Goal: Information Seeking & Learning: Get advice/opinions

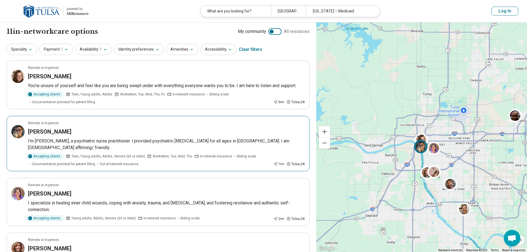
drag, startPoint x: 63, startPoint y: 128, endPoint x: 121, endPoint y: 140, distance: 59.8
click at [121, 140] on p "I'm Katarina, a psychiatric nurse practitioner. I provided psychiatric medicati…" at bounding box center [166, 144] width 277 height 13
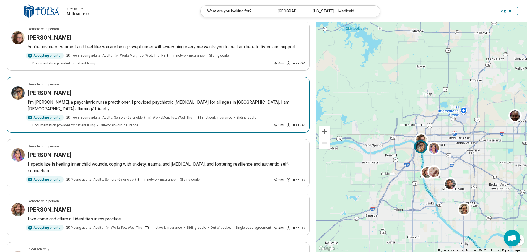
scroll to position [55, 0]
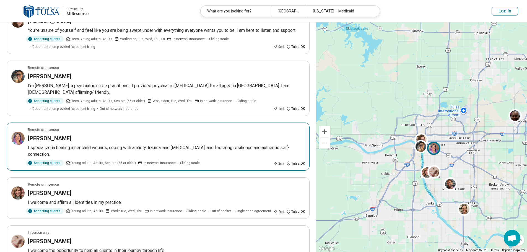
click at [64, 135] on h3 "Jasmine Finch" at bounding box center [49, 138] width 43 height 8
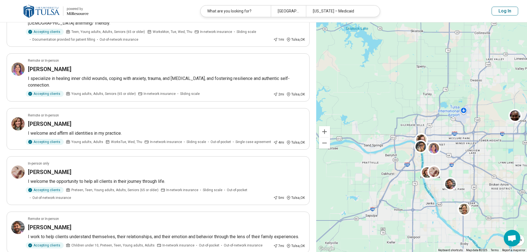
scroll to position [138, 0]
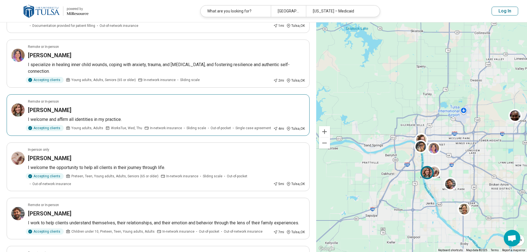
click at [53, 106] on h3 "Leanne Campbell" at bounding box center [49, 110] width 43 height 8
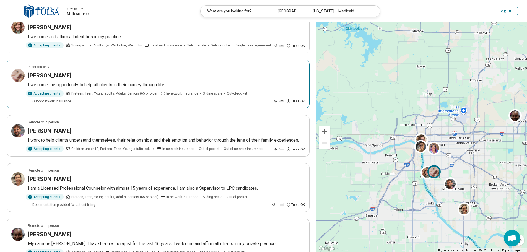
scroll to position [221, 0]
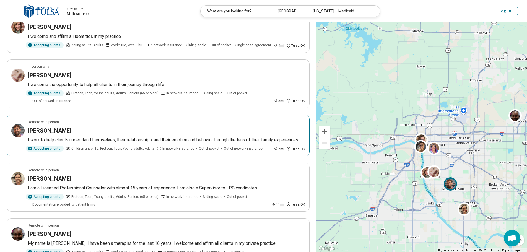
click at [52, 127] on h3 "Nathan Brusich" at bounding box center [49, 131] width 43 height 8
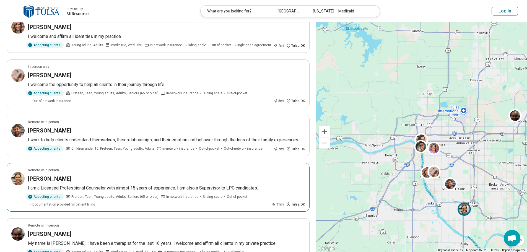
click at [164, 185] on p "I am a Licensed Professional Counselor with almost 15 years of experience. I am…" at bounding box center [166, 188] width 277 height 7
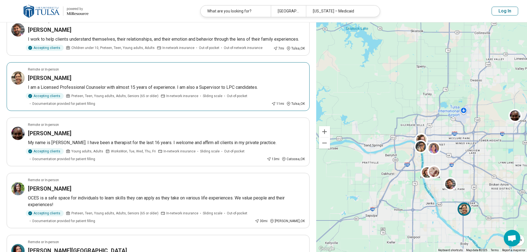
scroll to position [332, 0]
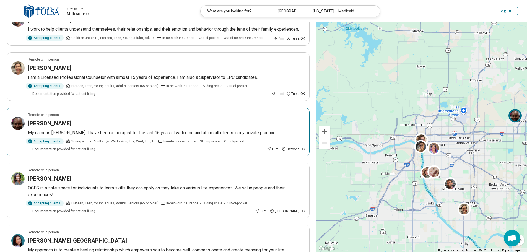
click at [128, 120] on div "Betty HULL-Williams" at bounding box center [166, 124] width 277 height 8
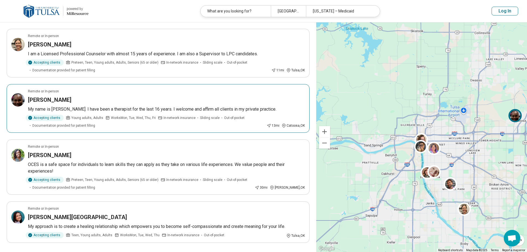
scroll to position [387, 0]
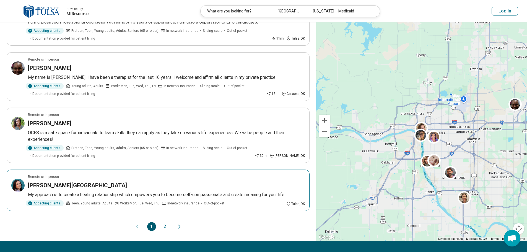
click at [138, 191] on p "My approach is to create a healing relationship which empowers you to become se…" at bounding box center [166, 194] width 277 height 7
click at [164, 222] on button "2" at bounding box center [164, 226] width 9 height 9
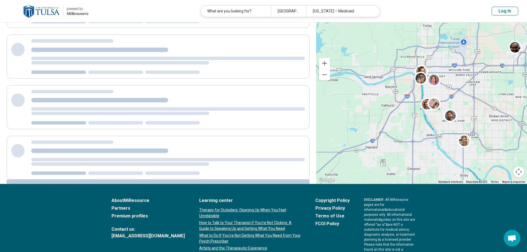
scroll to position [0, 0]
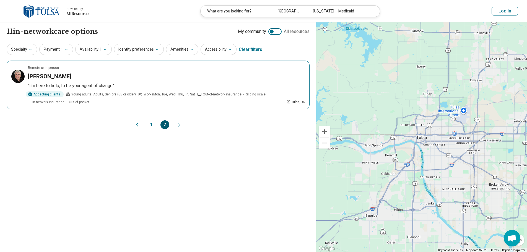
click at [96, 78] on div "Joseph Merenda" at bounding box center [166, 76] width 277 height 8
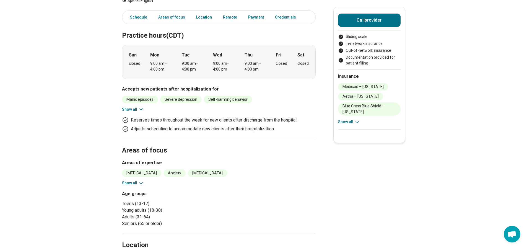
scroll to position [111, 0]
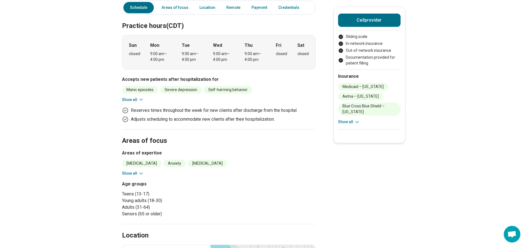
click at [132, 170] on button "Show all" at bounding box center [133, 173] width 22 height 6
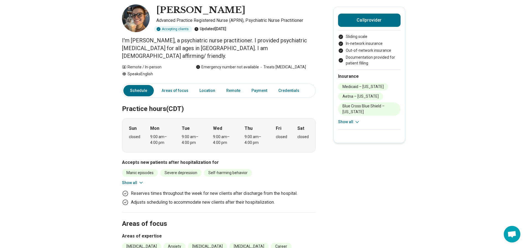
scroll to position [0, 0]
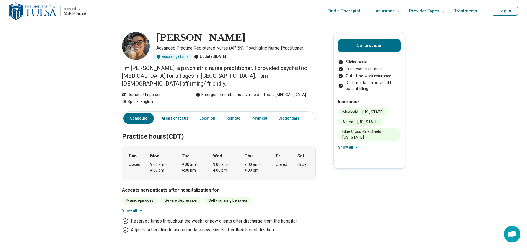
click at [169, 113] on link "Areas of focus" at bounding box center [174, 118] width 33 height 11
click at [142, 54] on img at bounding box center [136, 46] width 28 height 28
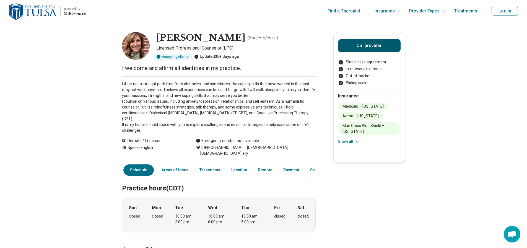
click at [386, 45] on button "Call provider" at bounding box center [369, 45] width 63 height 13
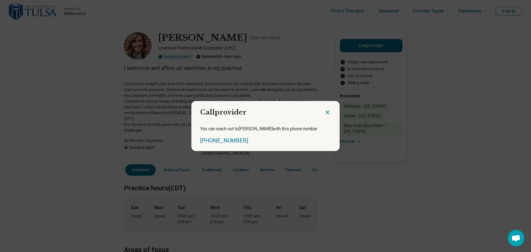
click at [326, 110] on icon "Close dialog" at bounding box center [327, 112] width 7 height 7
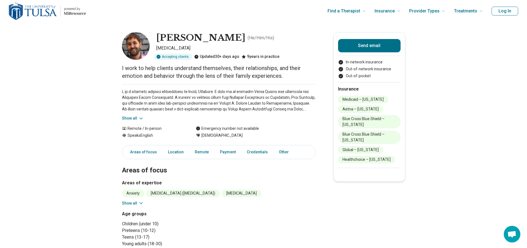
click at [135, 52] on img at bounding box center [136, 46] width 28 height 28
click at [135, 117] on button "Show all" at bounding box center [133, 118] width 22 height 6
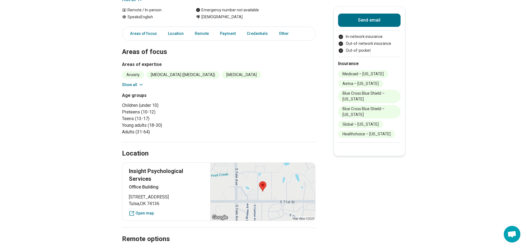
scroll to position [194, 0]
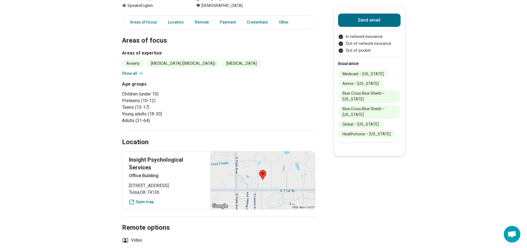
click at [130, 71] on button "Show all" at bounding box center [133, 74] width 22 height 6
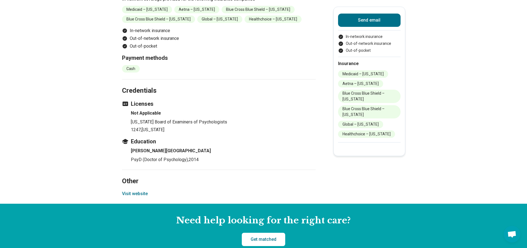
scroll to position [498, 0]
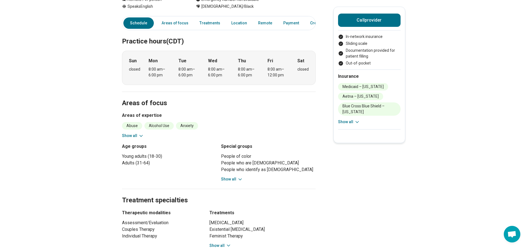
scroll to position [166, 0]
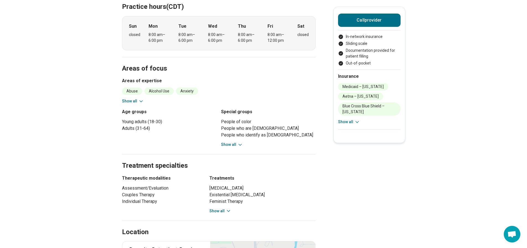
click at [234, 144] on button "Show all" at bounding box center [232, 145] width 22 height 6
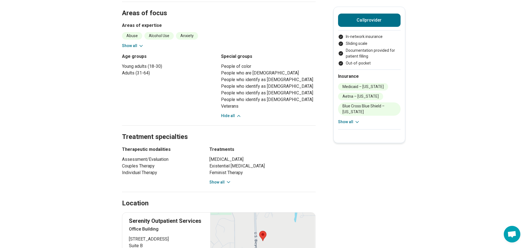
scroll to position [249, 0]
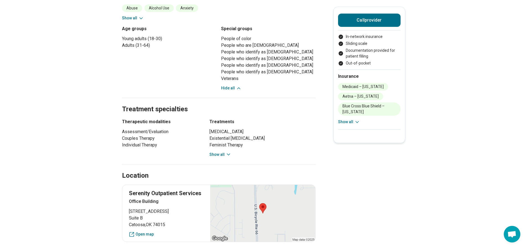
click at [220, 154] on button "Show all" at bounding box center [220, 155] width 22 height 6
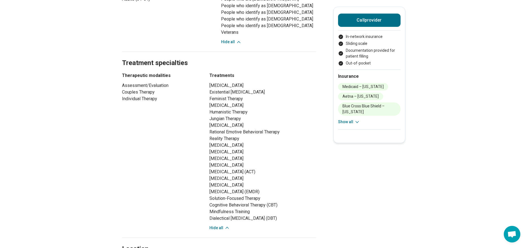
scroll to position [304, 0]
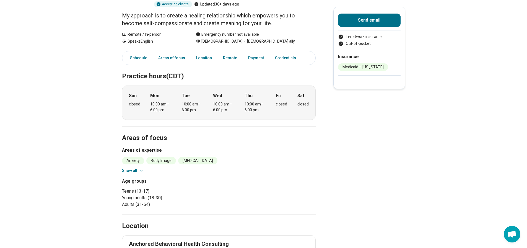
scroll to position [83, 0]
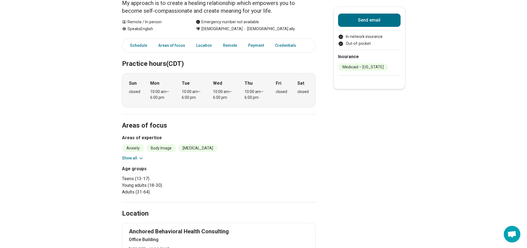
click at [129, 155] on button "Show all" at bounding box center [133, 158] width 22 height 6
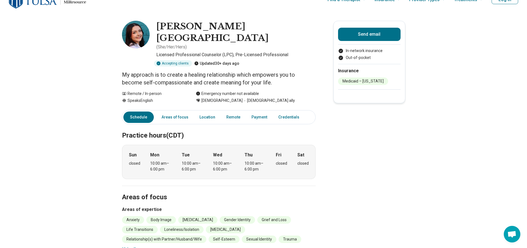
scroll to position [0, 0]
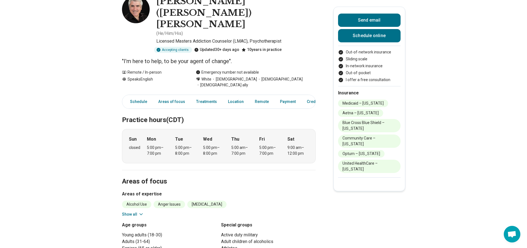
scroll to position [55, 0]
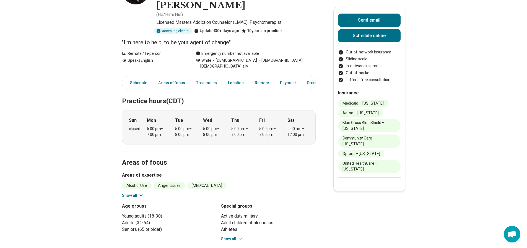
click at [126, 193] on button "Show all" at bounding box center [133, 196] width 22 height 6
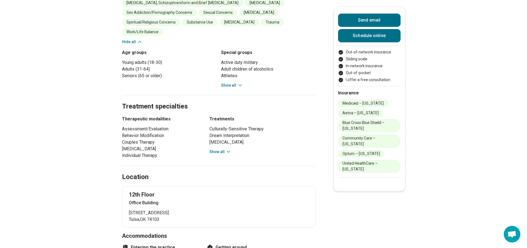
scroll to position [304, 0]
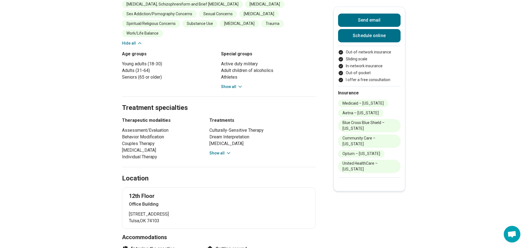
click at [218, 150] on button "Show all" at bounding box center [220, 153] width 22 height 6
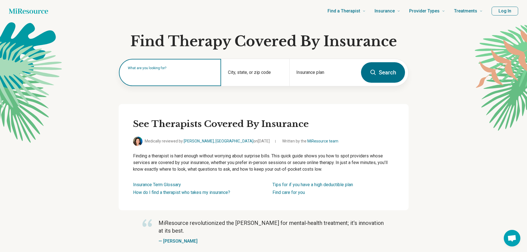
click at [168, 80] on div "What are you looking for?" at bounding box center [170, 72] width 102 height 27
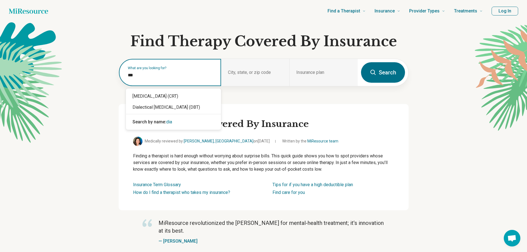
type input "****"
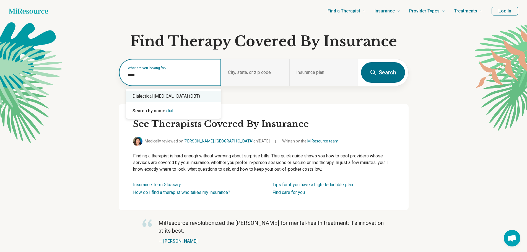
click at [170, 94] on div "Dialectical [MEDICAL_DATA] (DBT)" at bounding box center [173, 96] width 95 height 11
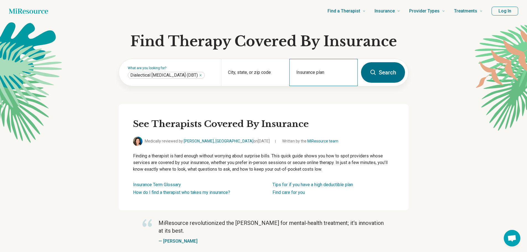
click at [349, 72] on div "Insurance plan" at bounding box center [323, 72] width 68 height 27
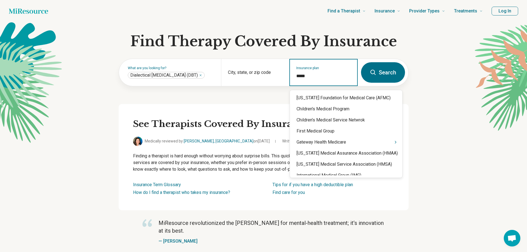
type input "******"
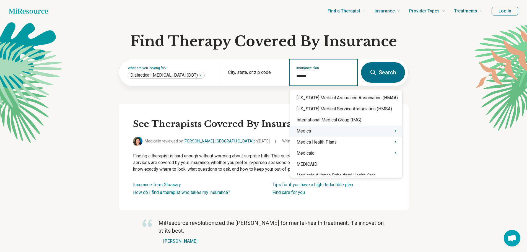
scroll to position [83, 0]
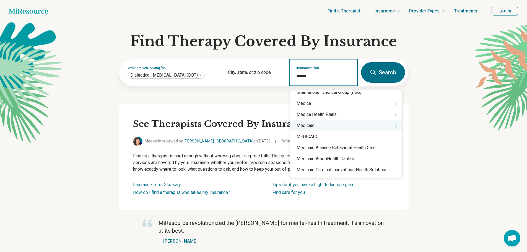
click at [349, 126] on div "Medicaid" at bounding box center [346, 125] width 112 height 11
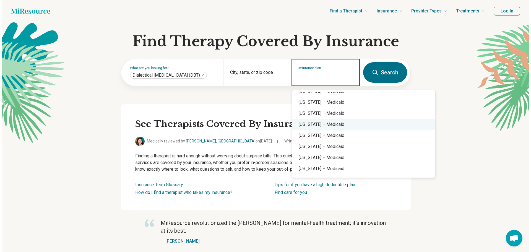
scroll to position [360, 0]
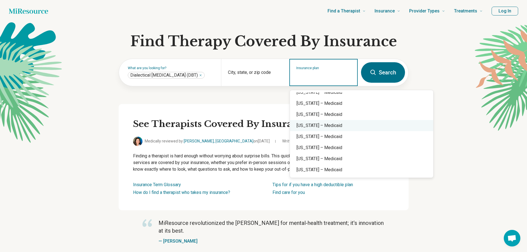
click at [332, 126] on div "[US_STATE] – Medicaid" at bounding box center [361, 125] width 143 height 11
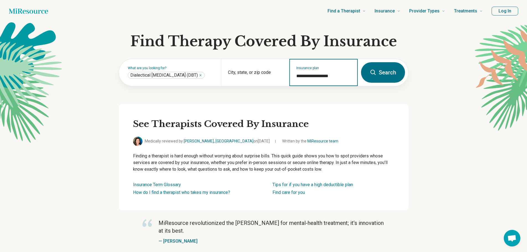
type input "**********"
click at [384, 68] on button "Search" at bounding box center [383, 72] width 44 height 20
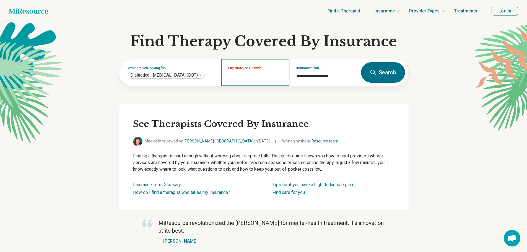
click at [274, 76] on input "City, state, or zip code" at bounding box center [255, 76] width 55 height 7
type input "*"
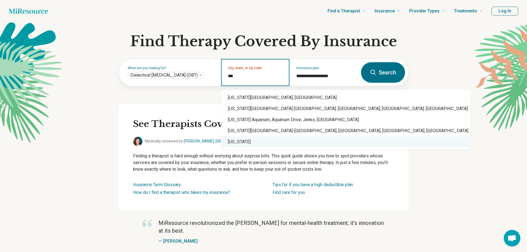
click at [255, 142] on div "[US_STATE]" at bounding box center [345, 141] width 249 height 11
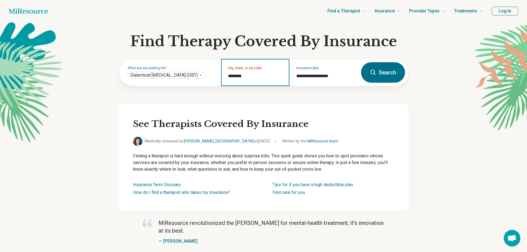
type input "********"
click at [386, 65] on button "Search" at bounding box center [383, 72] width 44 height 20
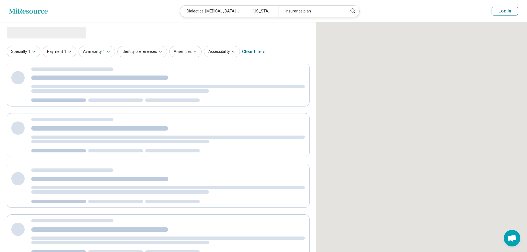
select select "***"
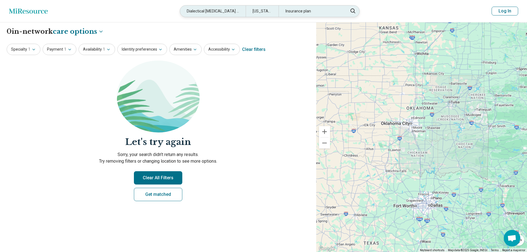
click at [260, 11] on div "[US_STATE]" at bounding box center [262, 11] width 33 height 11
